Goal: Task Accomplishment & Management: Use online tool/utility

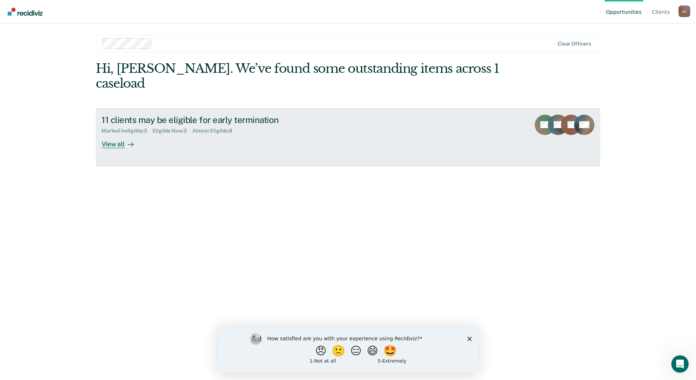
click at [114, 134] on div "View all" at bounding box center [122, 141] width 41 height 14
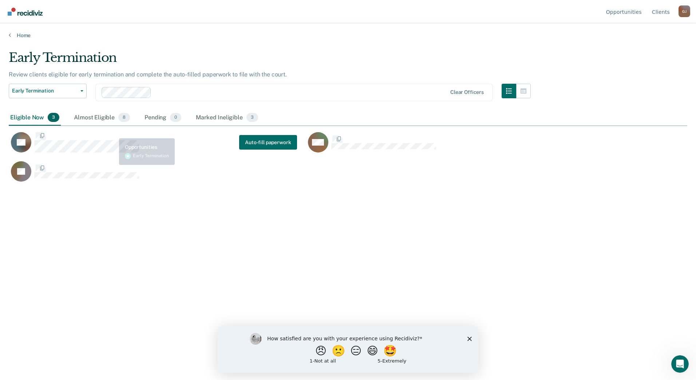
scroll to position [270, 673]
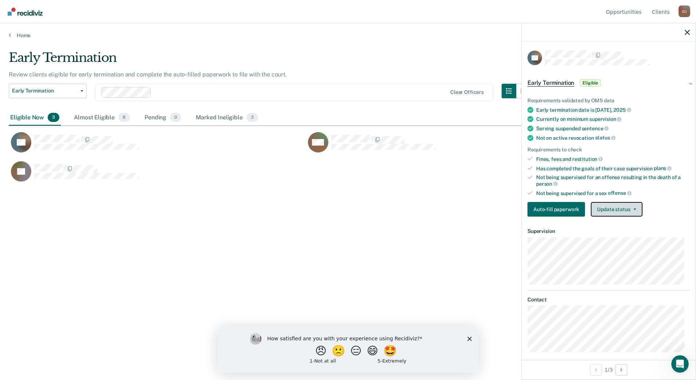
click at [636, 203] on button "Update status" at bounding box center [616, 209] width 51 height 15
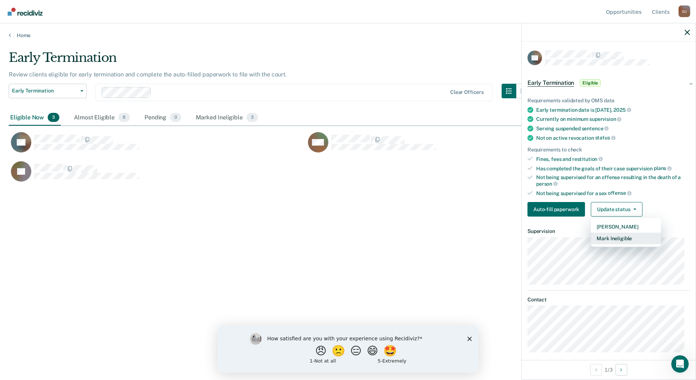
click at [629, 239] on button "Mark Ineligible" at bounding box center [626, 238] width 70 height 12
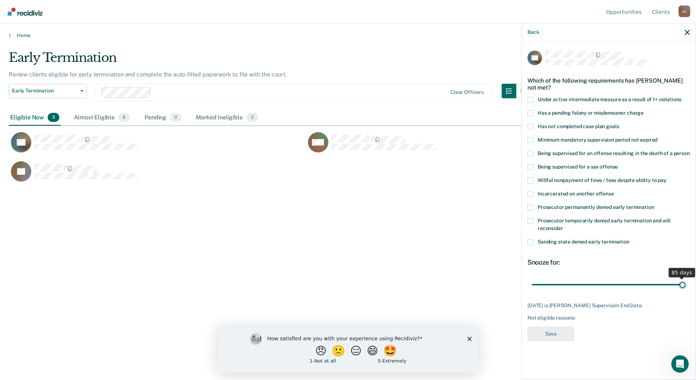
drag, startPoint x: 584, startPoint y: 283, endPoint x: 697, endPoint y: 278, distance: 112.9
type input "85"
click at [685, 278] on input "range" at bounding box center [609, 284] width 154 height 13
click at [529, 125] on span at bounding box center [530, 127] width 6 height 6
click at [619, 124] on input "Has not completed case plan goals" at bounding box center [619, 124] width 0 height 0
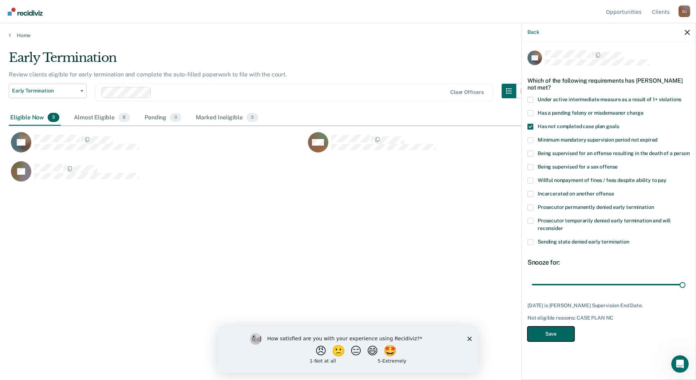
click at [550, 331] on button "Save" at bounding box center [550, 333] width 47 height 15
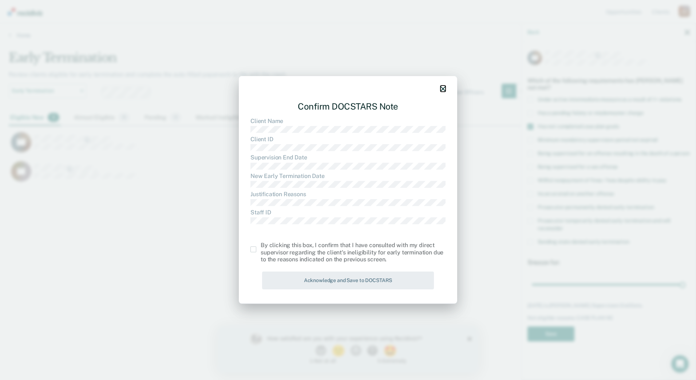
click at [444, 87] on icon "button" at bounding box center [442, 88] width 5 height 5
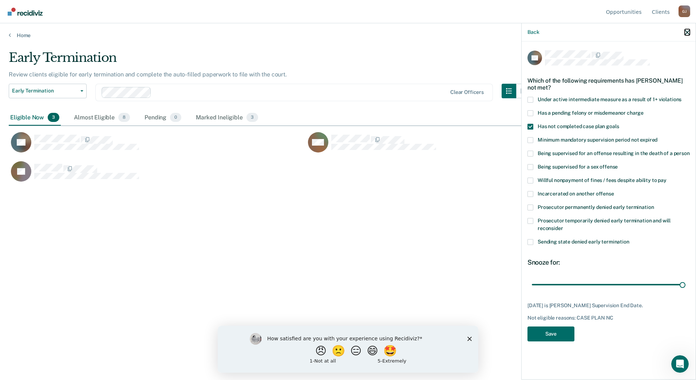
click at [686, 32] on icon "button" at bounding box center [686, 32] width 5 height 5
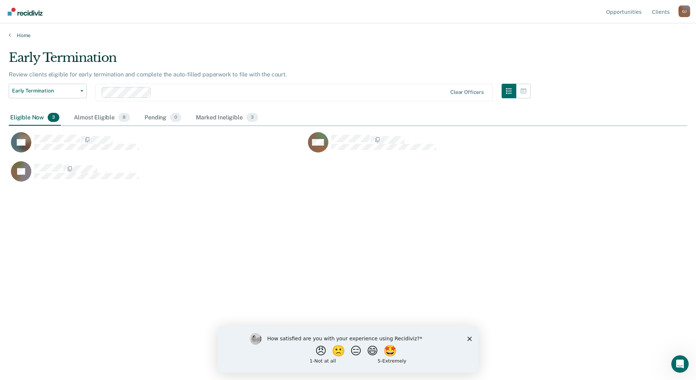
click at [470, 335] on div "How satisfied are you with your experience using Recidiviz? 😠 🙁 😑 😄 🤩 1 - Not a…" at bounding box center [348, 348] width 261 height 47
click at [470, 339] on polygon "Close survey" at bounding box center [469, 338] width 4 height 4
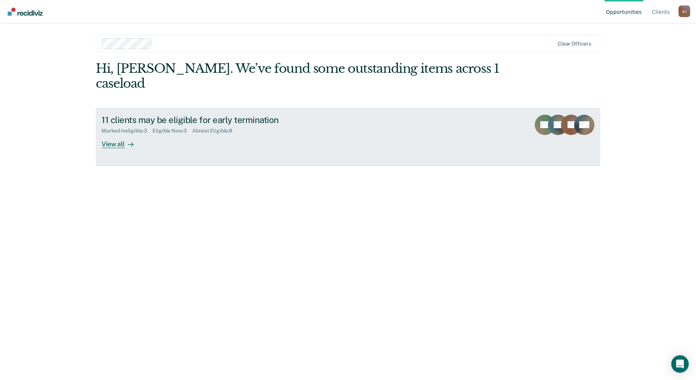
click at [110, 134] on div "View all" at bounding box center [122, 141] width 41 height 14
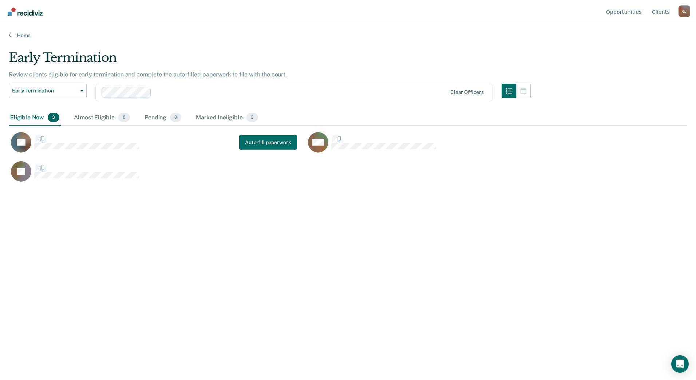
scroll to position [270, 673]
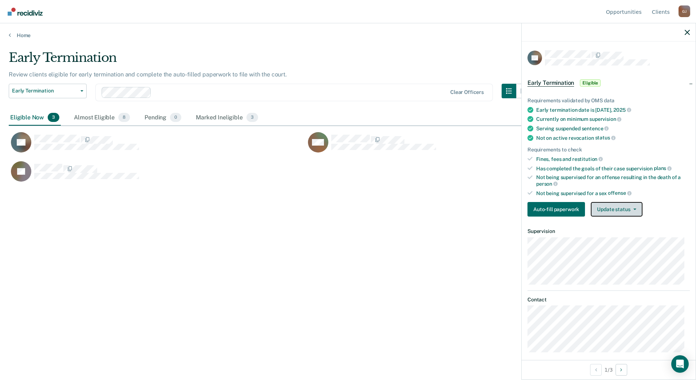
click at [634, 207] on button "Update status" at bounding box center [616, 209] width 51 height 15
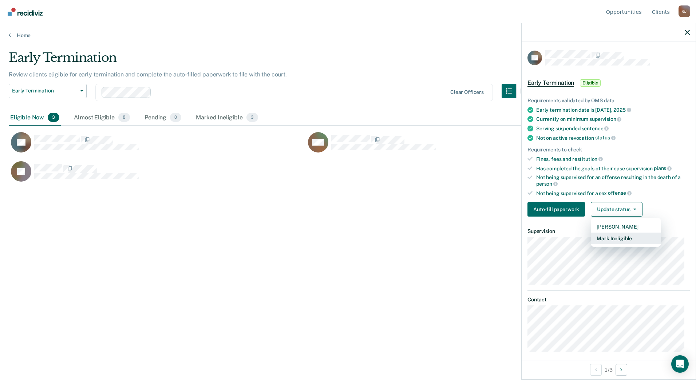
click at [625, 238] on button "Mark Ineligible" at bounding box center [626, 238] width 70 height 12
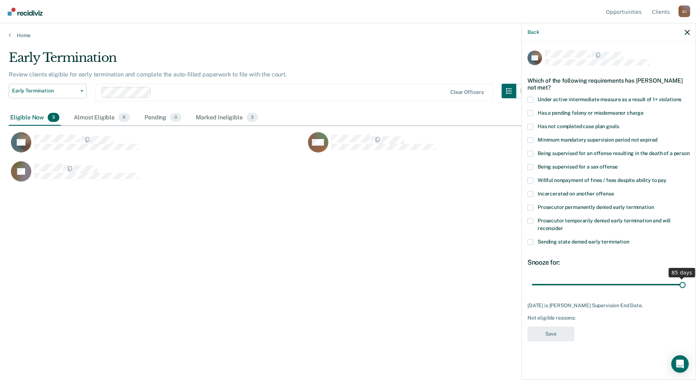
drag, startPoint x: 585, startPoint y: 284, endPoint x: 688, endPoint y: 283, distance: 103.0
type input "85"
click at [685, 283] on input "range" at bounding box center [609, 284] width 154 height 13
click at [533, 126] on label "Has not completed case plan goals" at bounding box center [608, 128] width 162 height 8
click at [619, 124] on input "Has not completed case plan goals" at bounding box center [619, 124] width 0 height 0
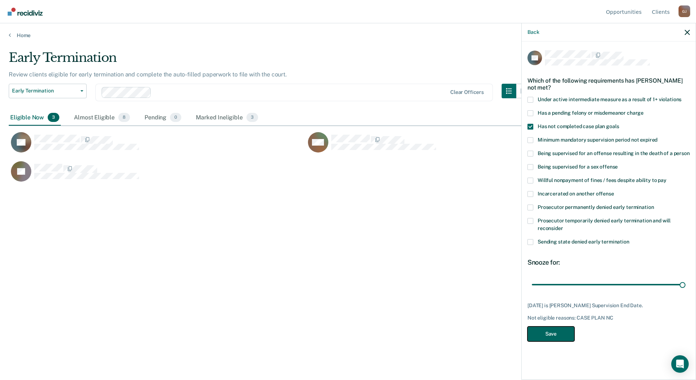
click at [549, 330] on button "Save" at bounding box center [550, 333] width 47 height 15
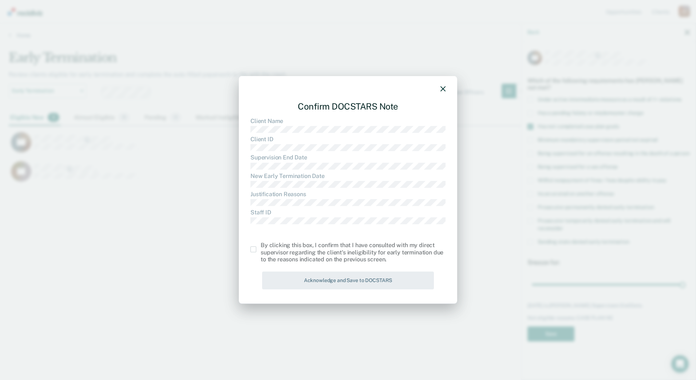
click at [255, 249] on span at bounding box center [253, 249] width 6 height 6
click at [261, 246] on input "checkbox" at bounding box center [261, 246] width 0 height 0
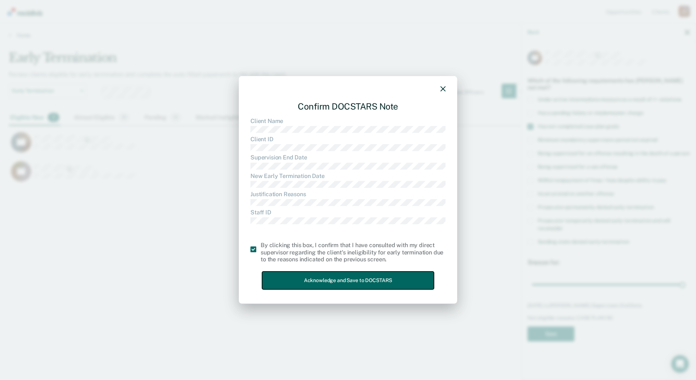
click at [319, 283] on button "Acknowledge and Save to DOCSTARS" at bounding box center [348, 280] width 172 height 18
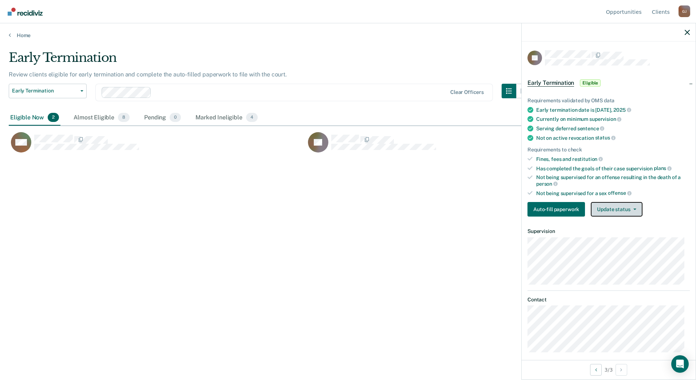
click at [635, 208] on button "Update status" at bounding box center [616, 209] width 51 height 15
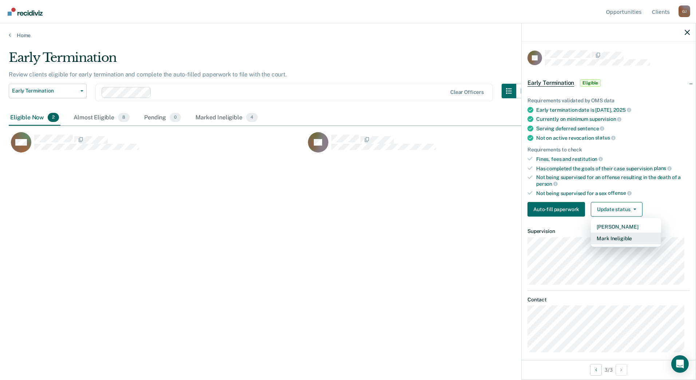
click at [619, 236] on button "Mark Ineligible" at bounding box center [626, 238] width 70 height 12
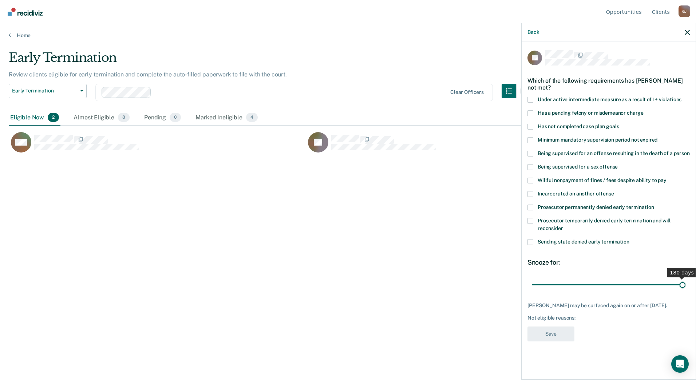
drag, startPoint x: 558, startPoint y: 276, endPoint x: 695, endPoint y: 282, distance: 137.3
type input "180"
click at [685, 282] on input "range" at bounding box center [609, 284] width 154 height 13
click at [529, 110] on span at bounding box center [530, 113] width 6 height 6
click at [643, 110] on input "Has a pending felony or misdemeanor charge" at bounding box center [643, 110] width 0 height 0
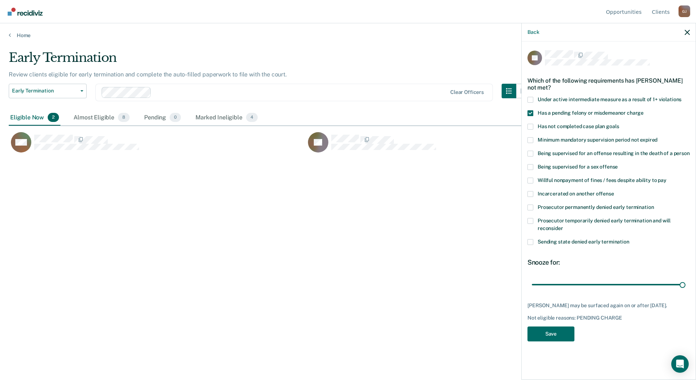
click at [531, 124] on span at bounding box center [530, 127] width 6 height 6
click at [619, 124] on input "Has not completed case plan goals" at bounding box center [619, 124] width 0 height 0
click at [554, 329] on button "Save" at bounding box center [550, 333] width 47 height 15
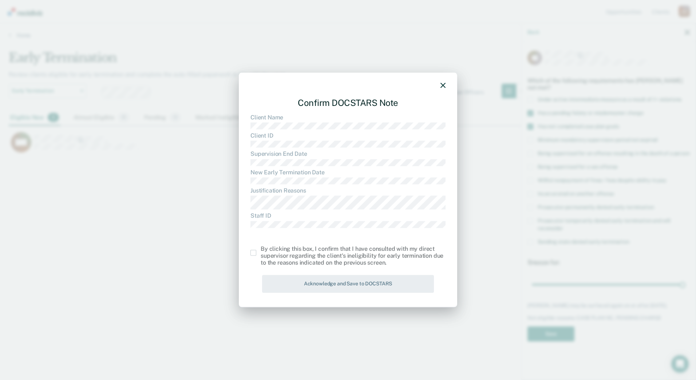
click at [251, 254] on span at bounding box center [253, 253] width 6 height 6
click at [261, 250] on input "checkbox" at bounding box center [261, 250] width 0 height 0
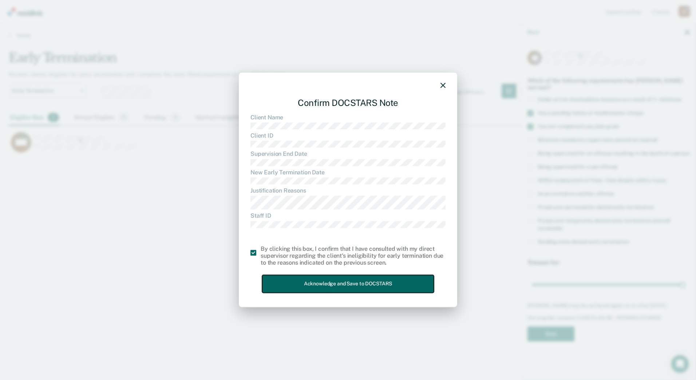
click at [310, 285] on button "Acknowledge and Save to DOCSTARS" at bounding box center [348, 284] width 172 height 18
